Goal: Download file/media

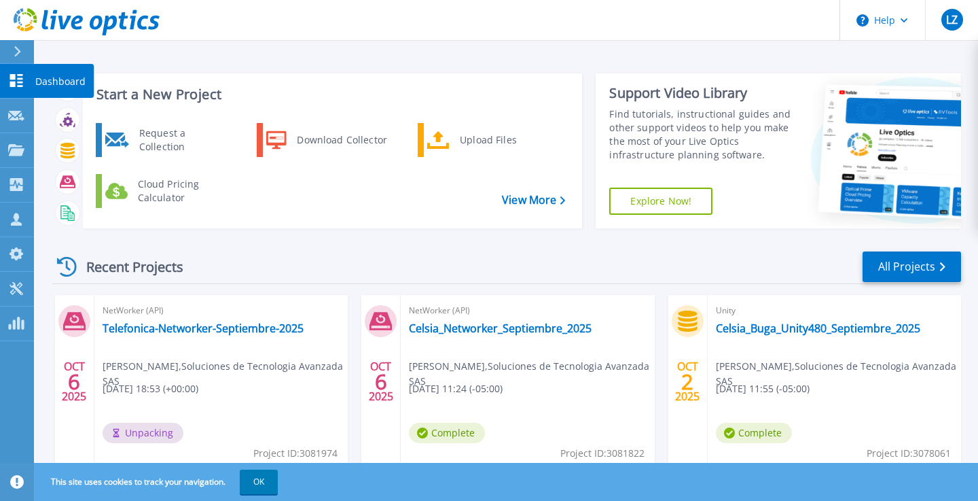
click at [20, 83] on icon at bounding box center [16, 80] width 13 height 13
click at [56, 82] on p "Dashboard" at bounding box center [60, 81] width 50 height 35
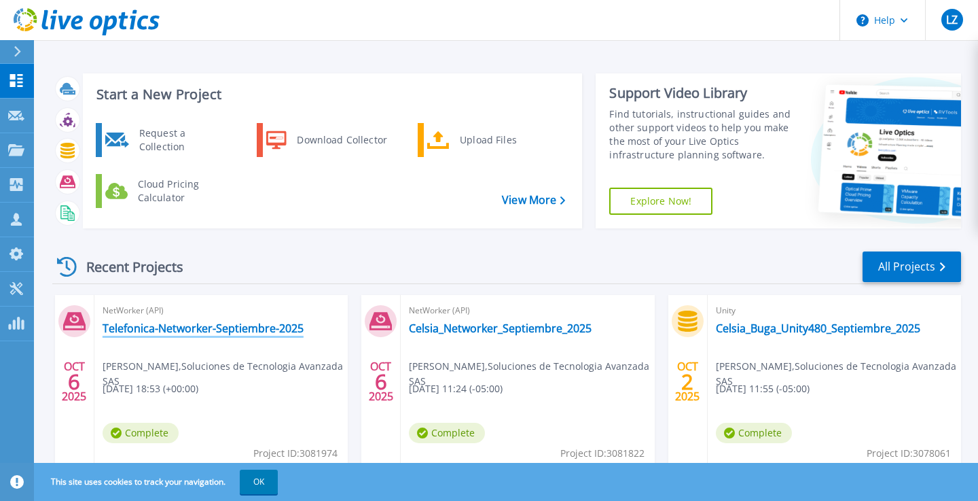
click at [188, 330] on link "Telefonica-Networker-Septiembre-2025" at bounding box center [203, 328] width 201 height 14
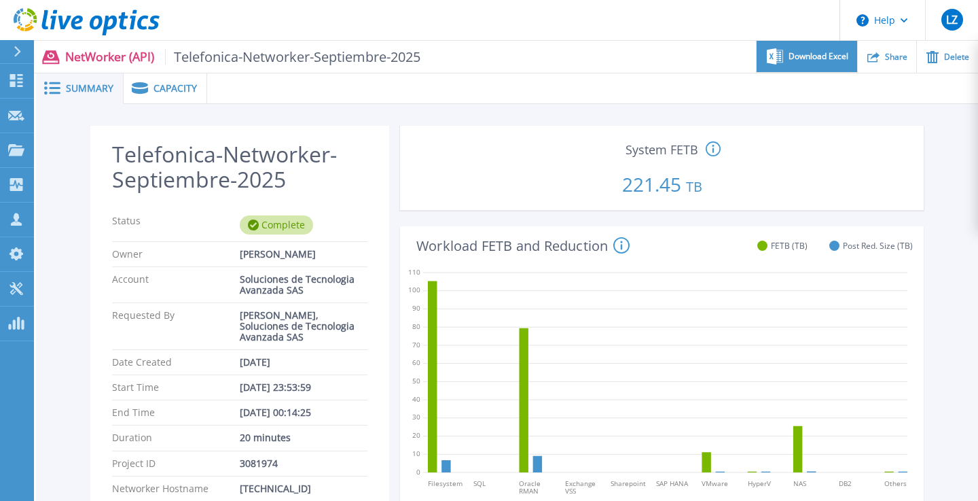
click at [820, 59] on span "Download Excel" at bounding box center [819, 56] width 60 height 8
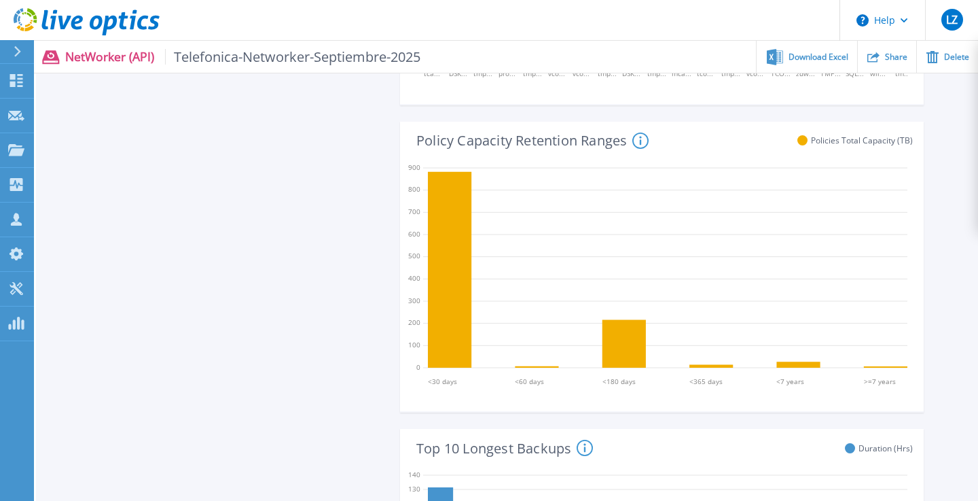
scroll to position [735, 0]
